Goal: Information Seeking & Learning: Learn about a topic

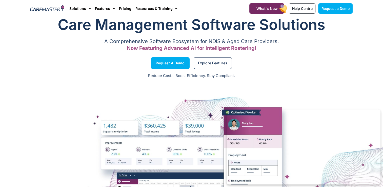
scroll to position [12, 0]
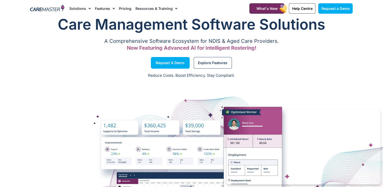
click at [47, 13] on div at bounding box center [47, 8] width 39 height 17
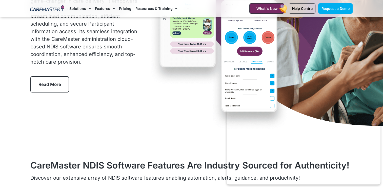
click at [53, 85] on span "Read More" at bounding box center [49, 84] width 23 height 5
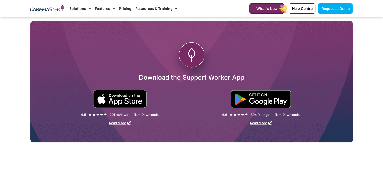
scroll to position [908, 0]
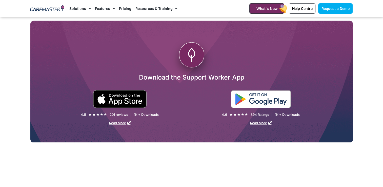
click at [264, 101] on img at bounding box center [261, 99] width 60 height 18
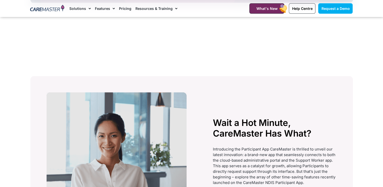
scroll to position [926, 0]
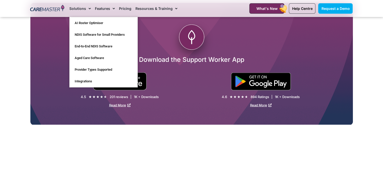
click at [83, 7] on link "Solutions" at bounding box center [80, 8] width 22 height 17
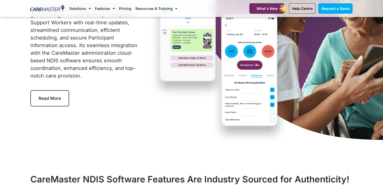
scroll to position [1, 0]
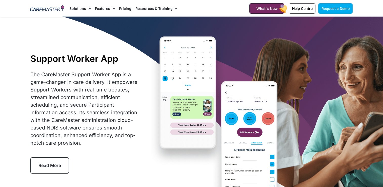
click at [83, 7] on link "Solutions" at bounding box center [80, 8] width 22 height 17
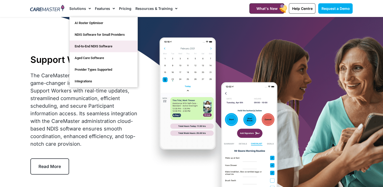
click at [88, 49] on link "End-to-End NDIS Software" at bounding box center [104, 46] width 68 height 12
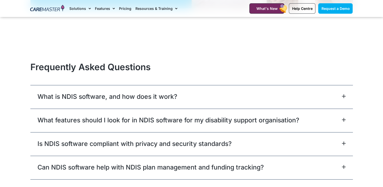
scroll to position [1363, 0]
click at [132, 96] on link "What is NDIS software, and how does it work?" at bounding box center [107, 96] width 140 height 9
click at [342, 95] on icon at bounding box center [344, 96] width 4 height 4
click at [348, 97] on div "What is NDIS software, and how does it work?" at bounding box center [191, 97] width 322 height 24
click at [345, 94] on icon at bounding box center [344, 96] width 4 height 4
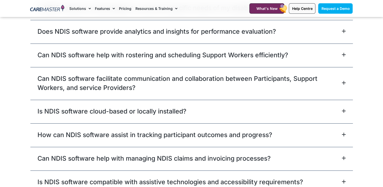
scroll to position [1545, 0]
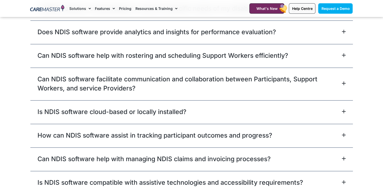
click at [343, 110] on icon at bounding box center [343, 111] width 3 height 3
click at [134, 114] on link "Is NDIS software cloud-based or locally installed?" at bounding box center [111, 111] width 149 height 9
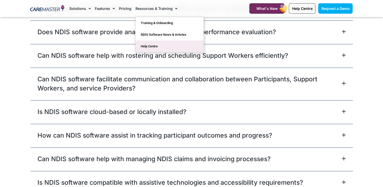
click at [149, 45] on link "Help Centre" at bounding box center [170, 46] width 68 height 12
